Goal: Use online tool/utility: Use online tool/utility

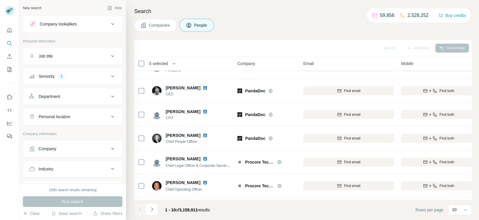
scroll to position [108, 0]
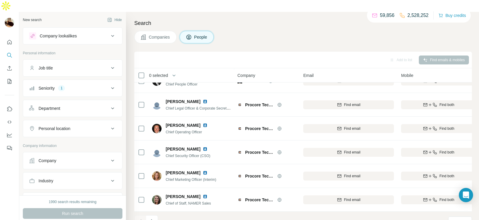
click at [86, 153] on button "Company" at bounding box center [72, 160] width 99 height 14
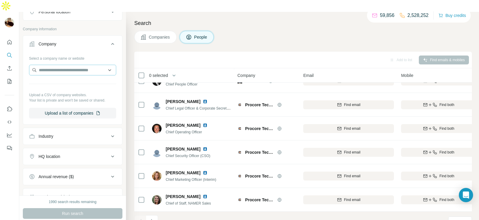
scroll to position [117, 0]
click at [87, 107] on button "Upload a list of companies" at bounding box center [72, 112] width 87 height 11
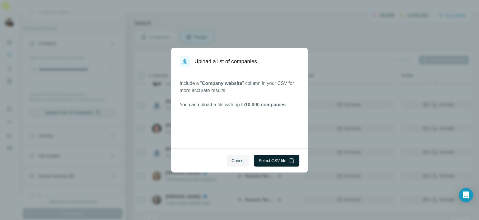
click at [281, 157] on button "Select CSV file" at bounding box center [276, 160] width 45 height 12
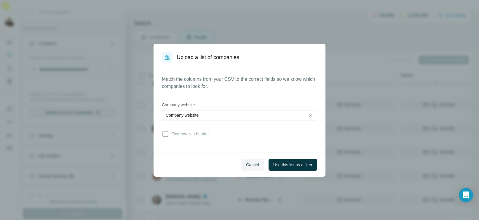
click at [289, 164] on span "Use this list as a filter" at bounding box center [292, 165] width 39 height 6
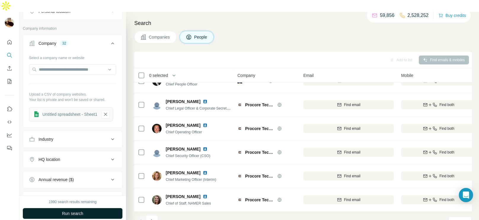
click at [95, 208] on button "Run search" at bounding box center [73, 213] width 100 height 11
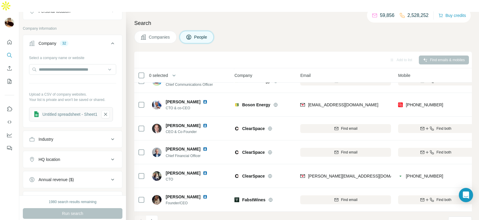
scroll to position [108, 4]
click at [154, 218] on icon "Navigate to next page" at bounding box center [152, 221] width 6 height 6
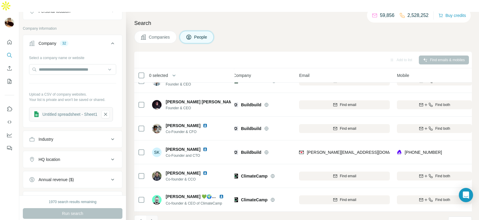
click at [150, 215] on button "Navigate to next page" at bounding box center [152, 221] width 12 height 12
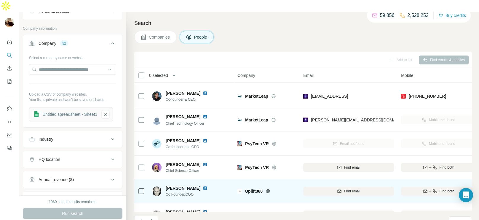
scroll to position [68, 0]
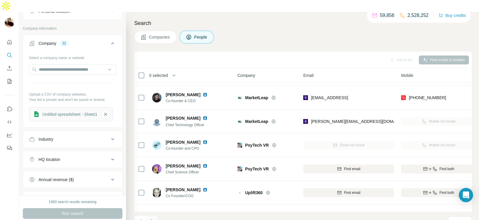
click at [153, 218] on icon "Navigate to next page" at bounding box center [152, 221] width 6 height 6
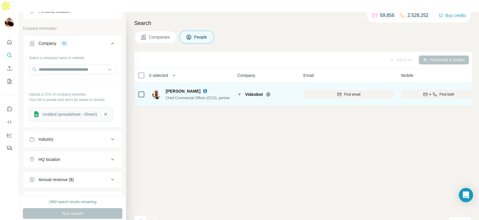
scroll to position [0, 0]
click at [270, 92] on icon at bounding box center [268, 94] width 5 height 5
